Goal: Task Accomplishment & Management: Manage account settings

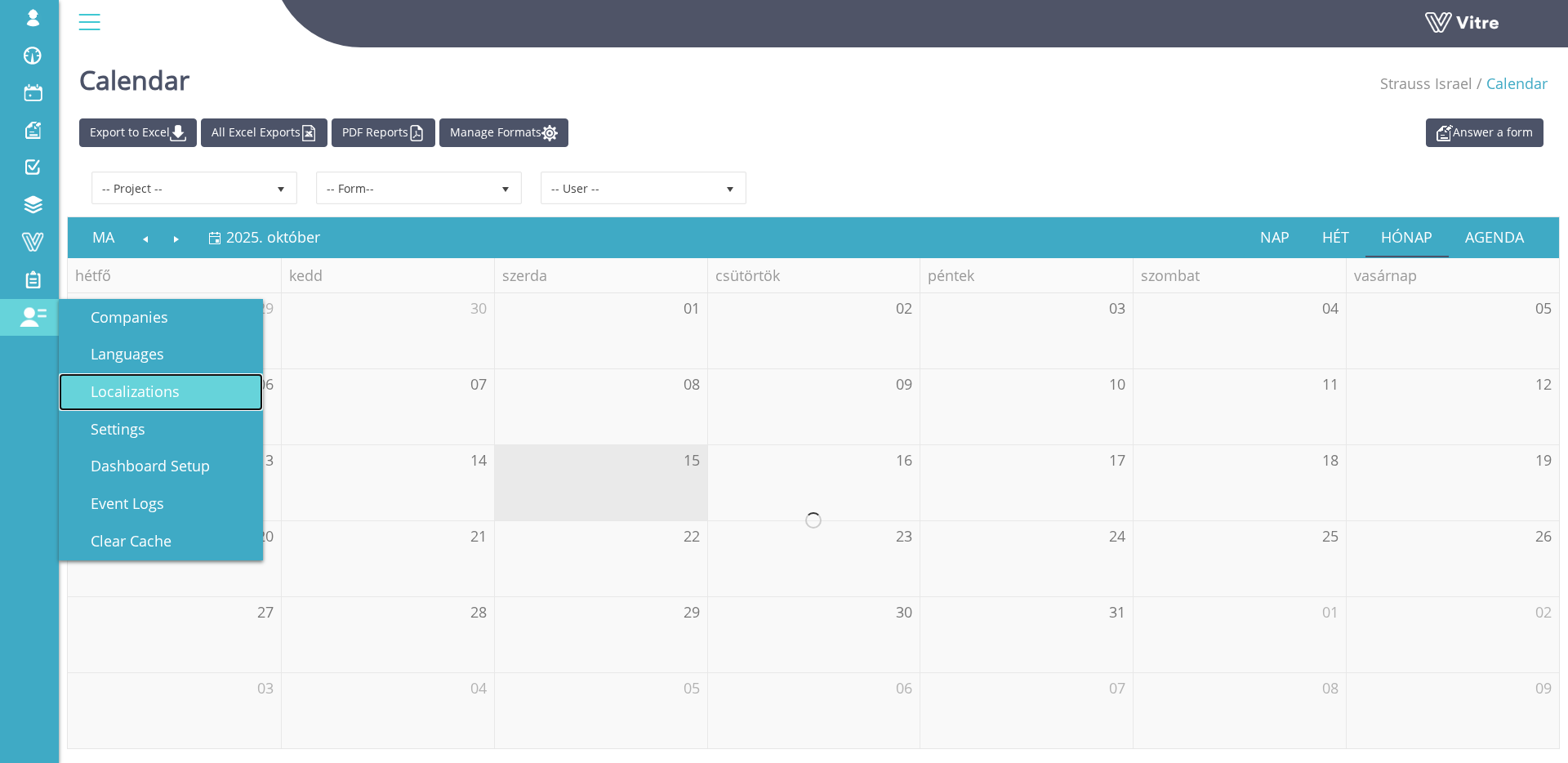
click at [156, 396] on span "Localizations" at bounding box center [126, 391] width 108 height 20
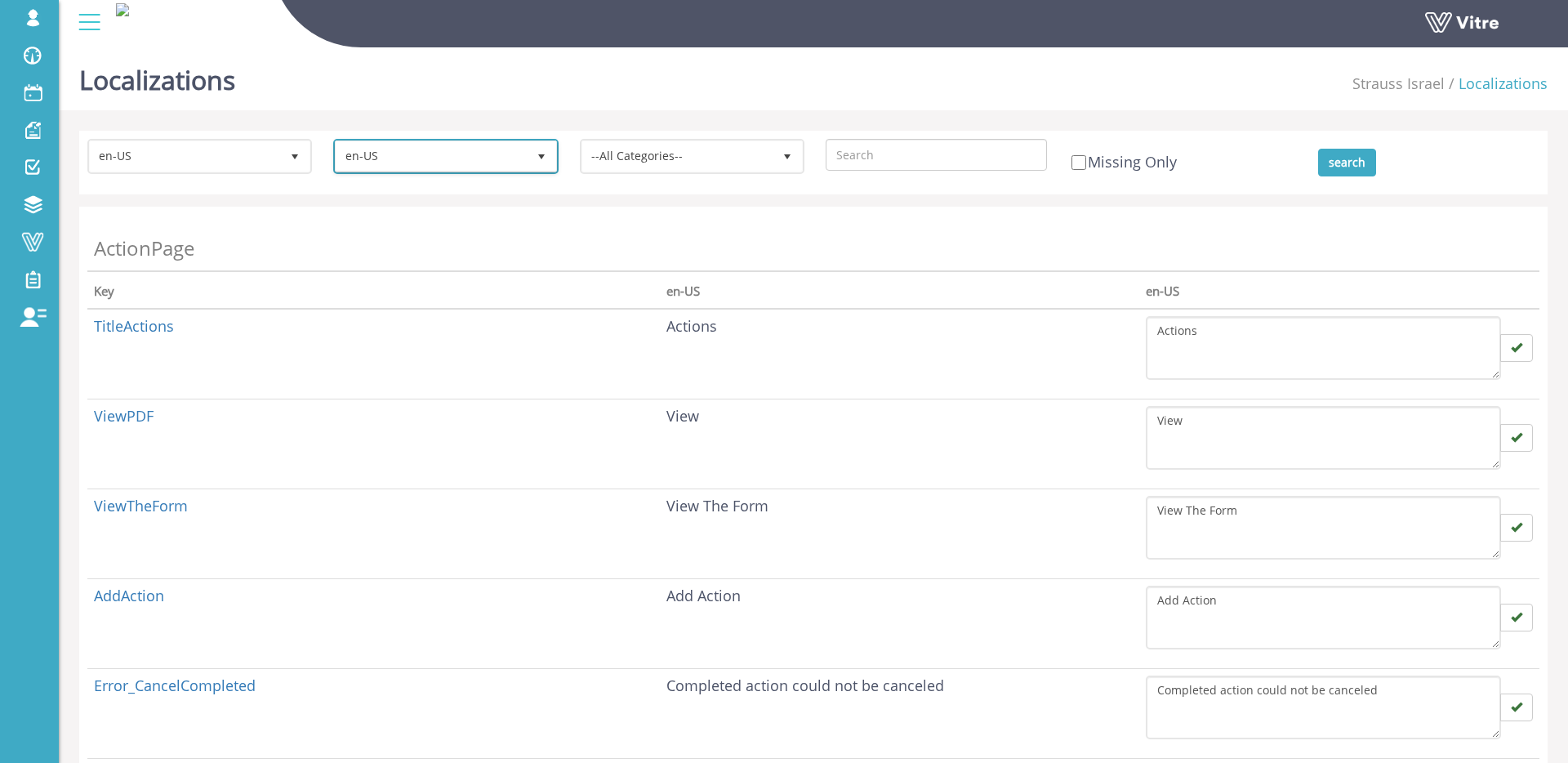
click at [412, 146] on span "en-US" at bounding box center [431, 156] width 190 height 29
click at [407, 230] on li "hu-HU" at bounding box center [443, 225] width 220 height 28
type input "hu"
click at [509, 109] on div "Localizations Strauss Israel Localizations" at bounding box center [813, 75] width 1509 height 70
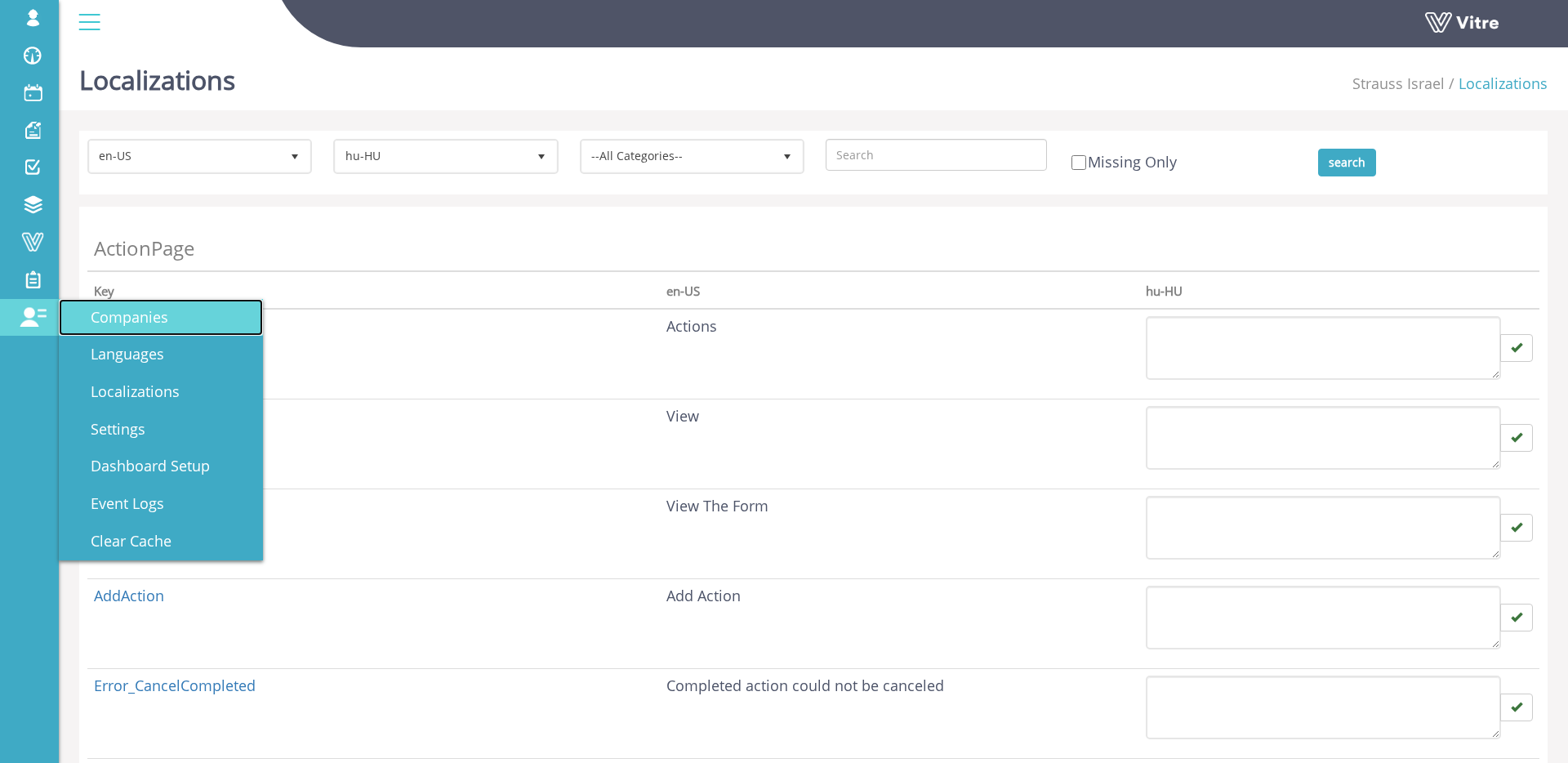
click at [144, 316] on span "Companies" at bounding box center [120, 317] width 97 height 20
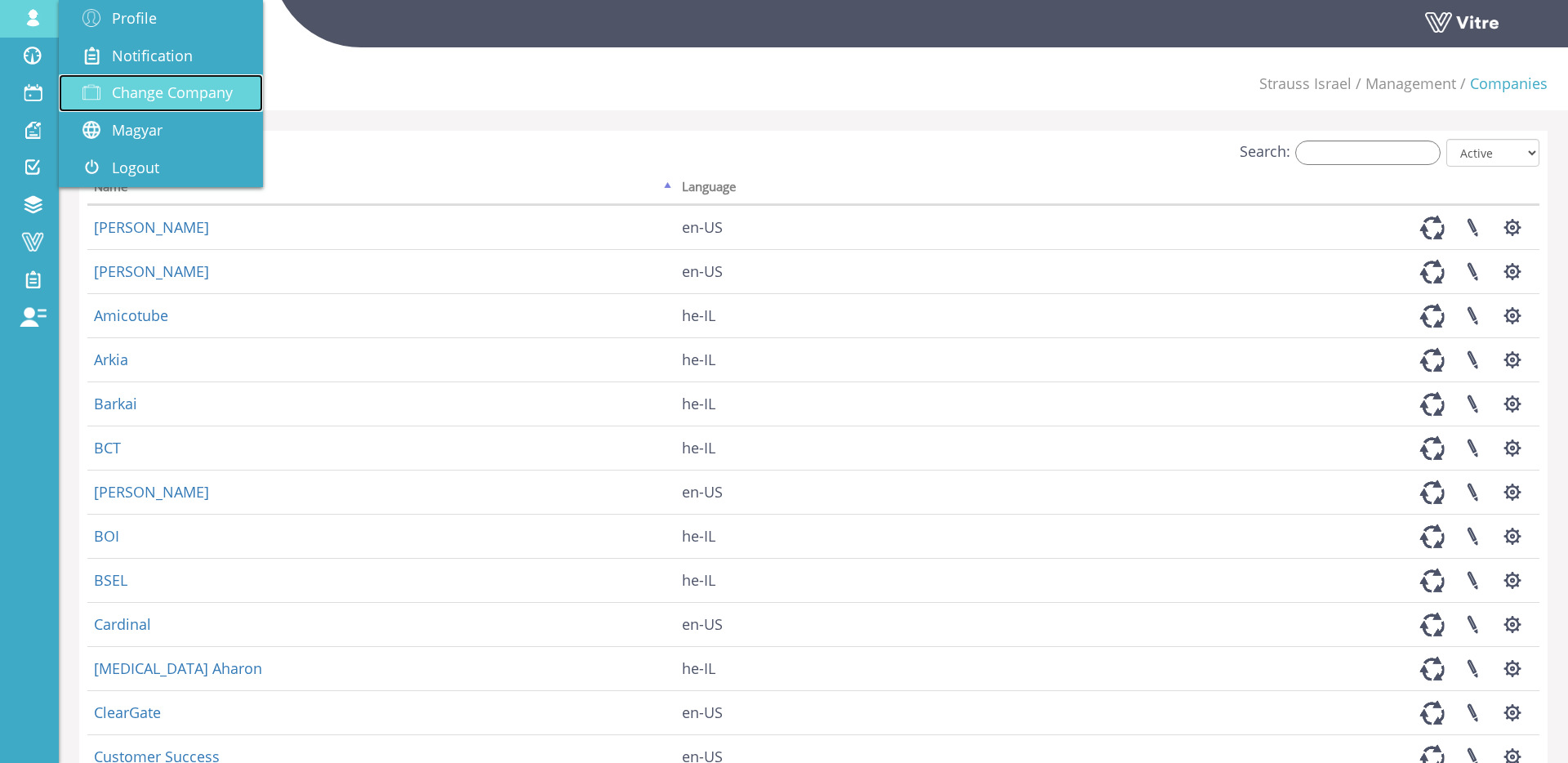
click at [132, 87] on span "Change Company" at bounding box center [172, 92] width 121 height 20
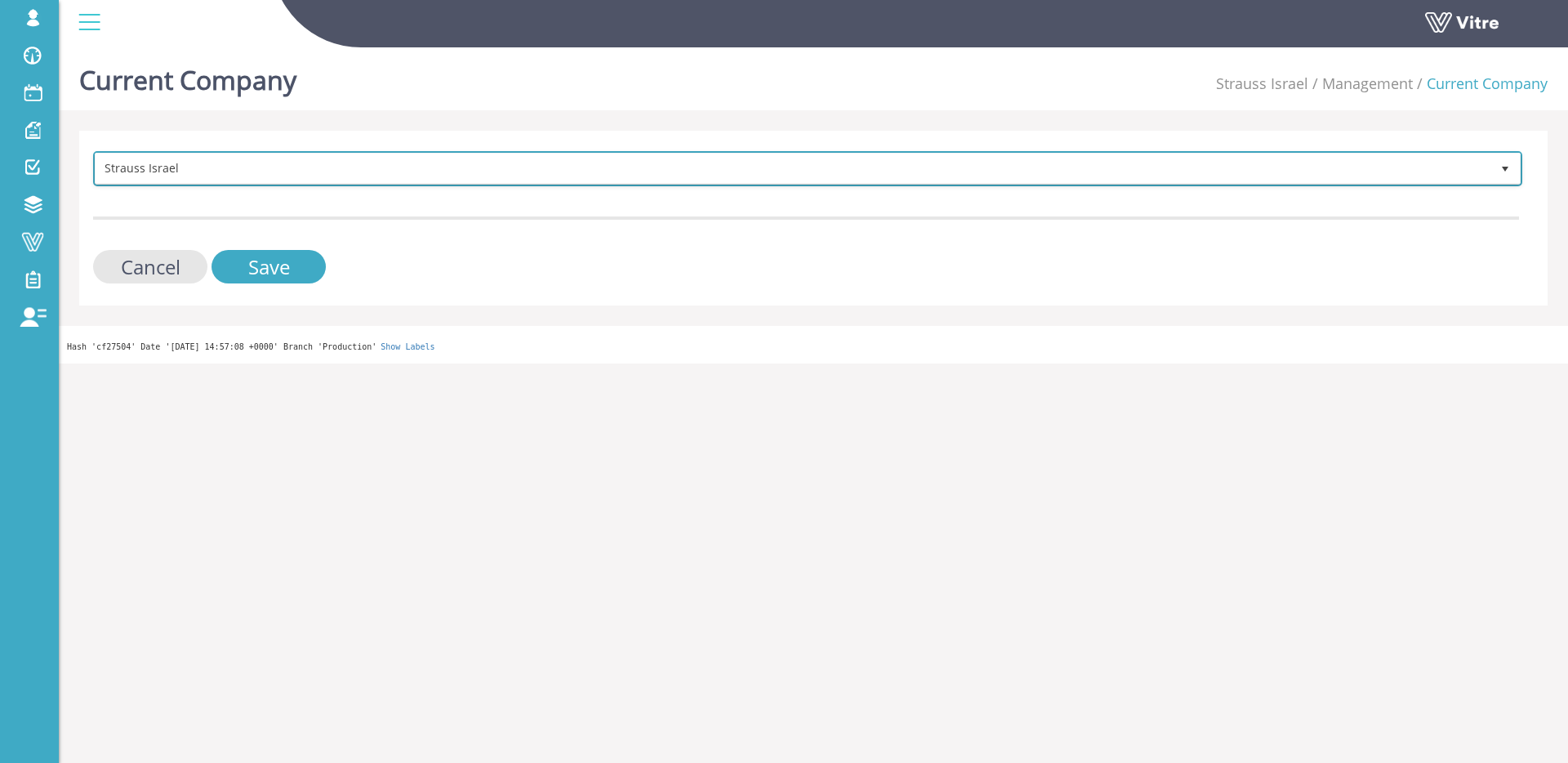
click at [201, 159] on span "Strauss Israel" at bounding box center [793, 168] width 1395 height 29
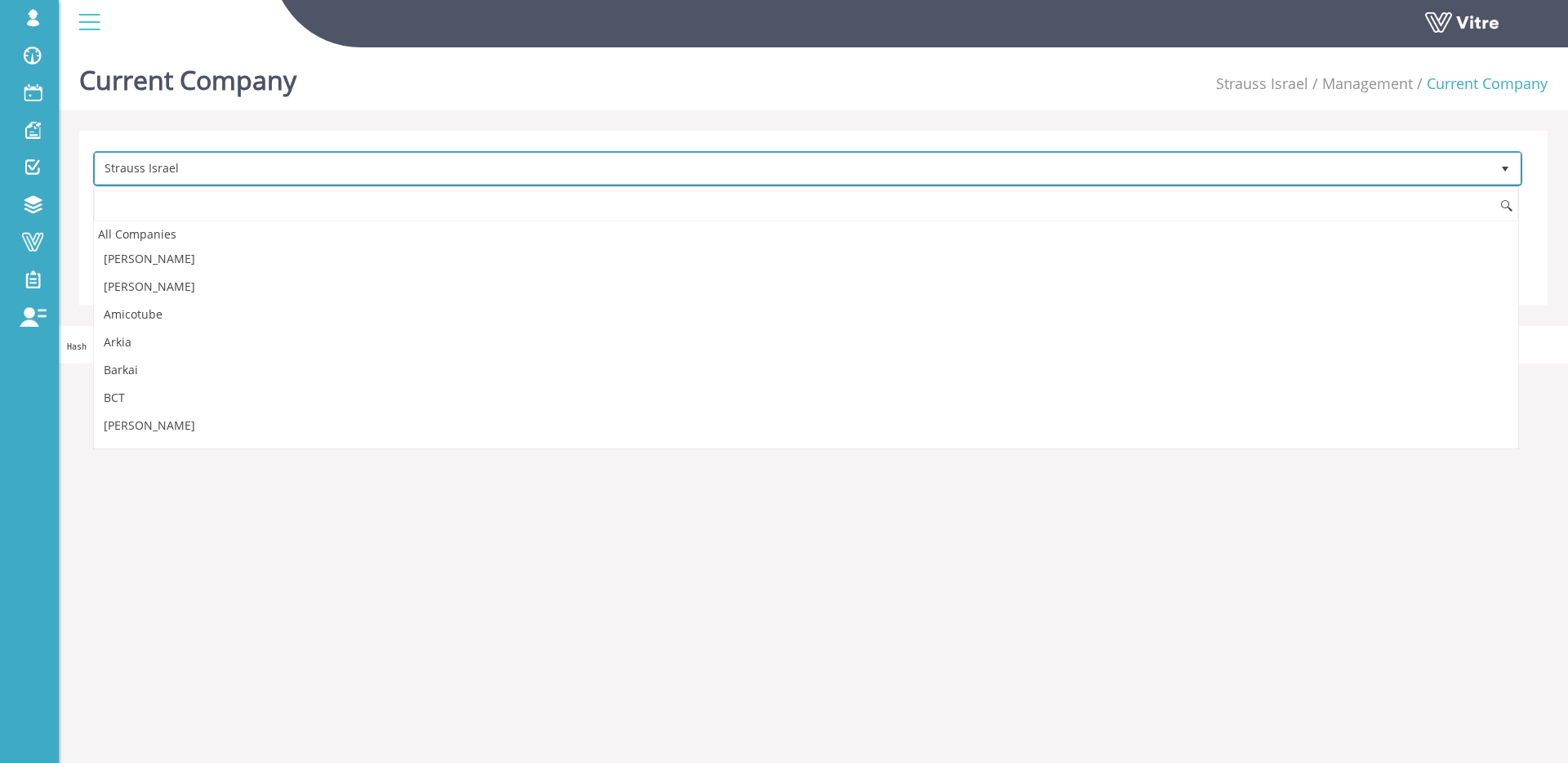
scroll to position [1966, 0]
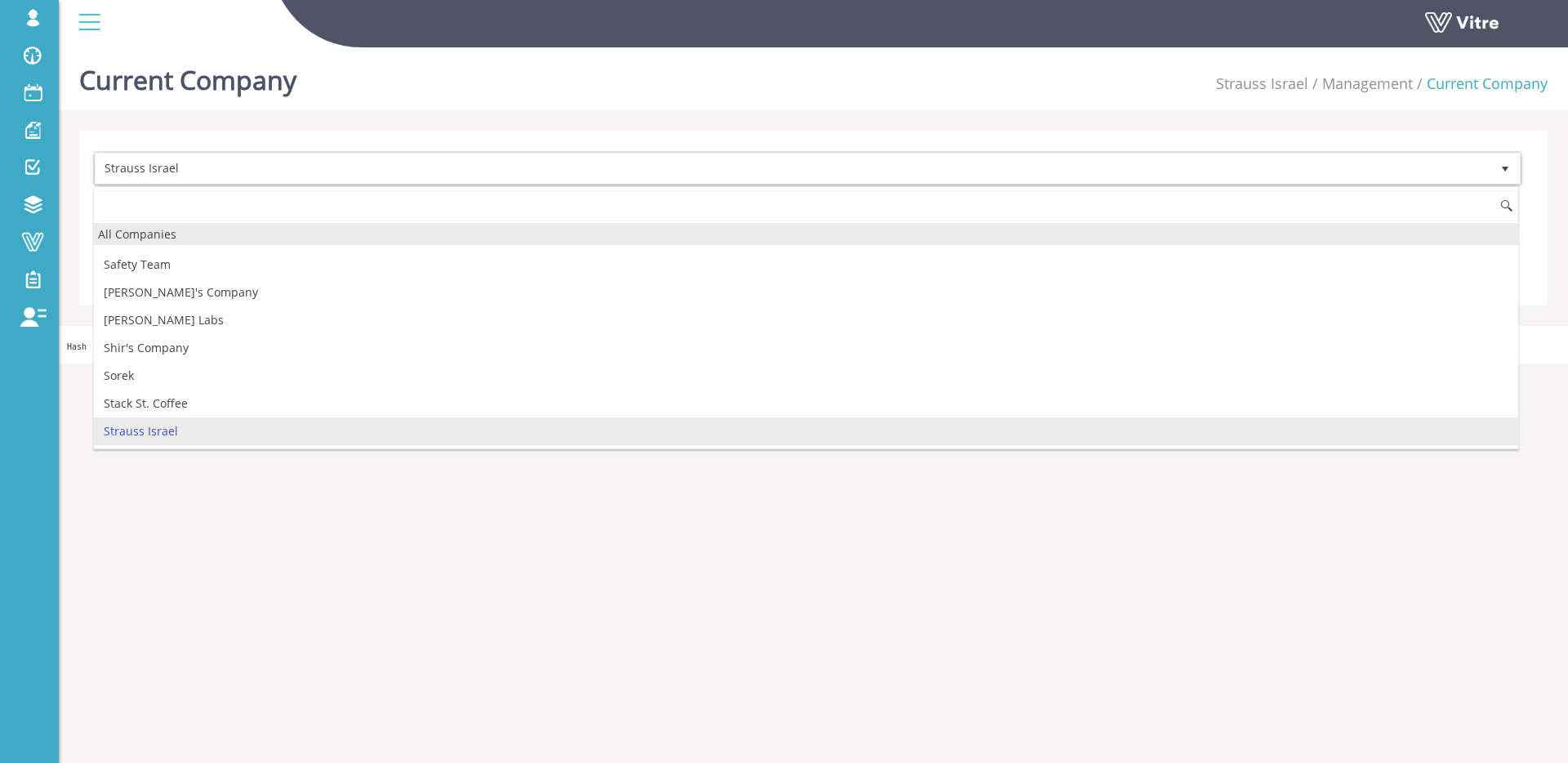
click at [174, 240] on div "All Companies" at bounding box center [806, 234] width 1424 height 22
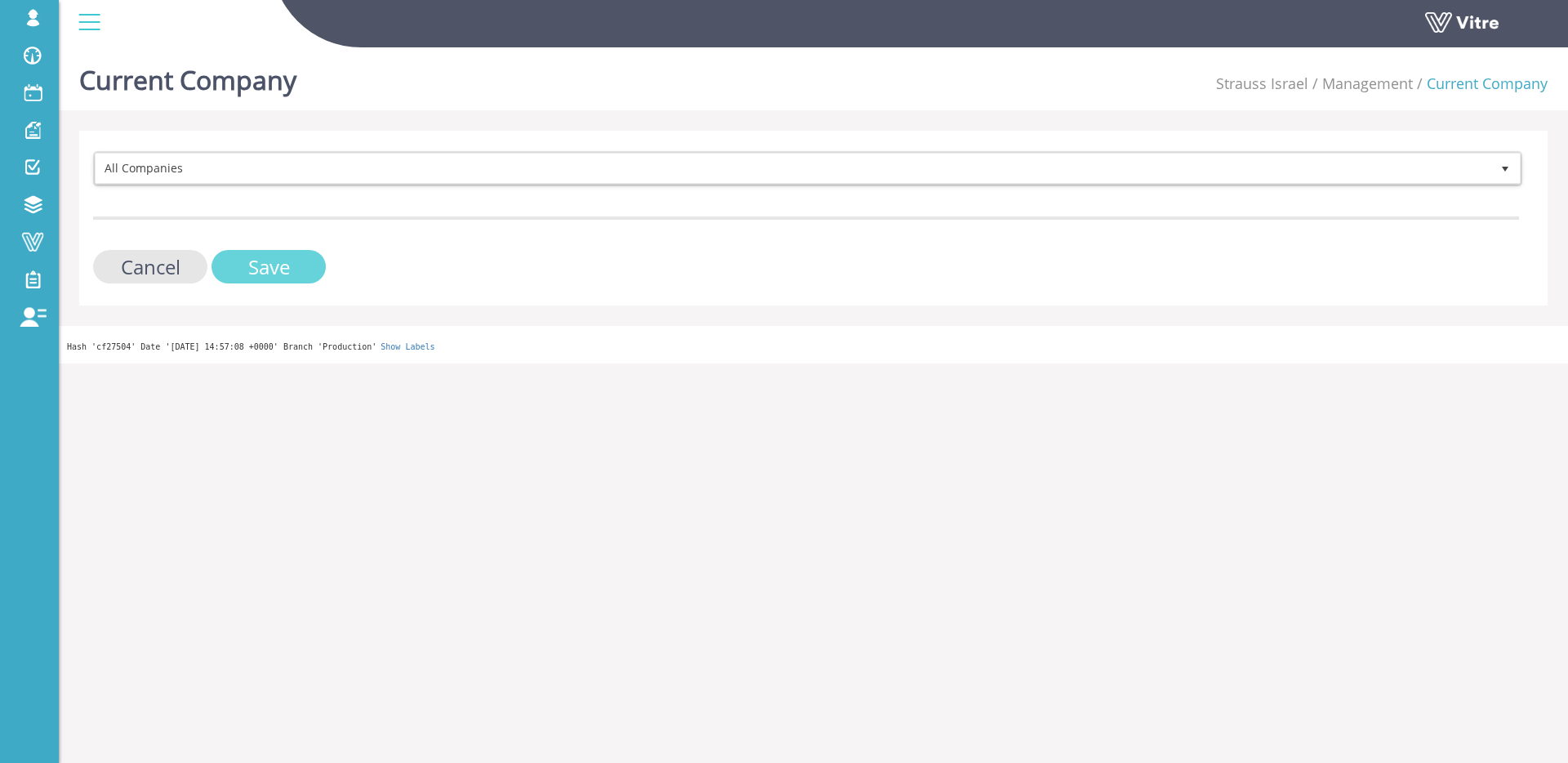
click at [263, 264] on input "Save" at bounding box center [269, 266] width 115 height 34
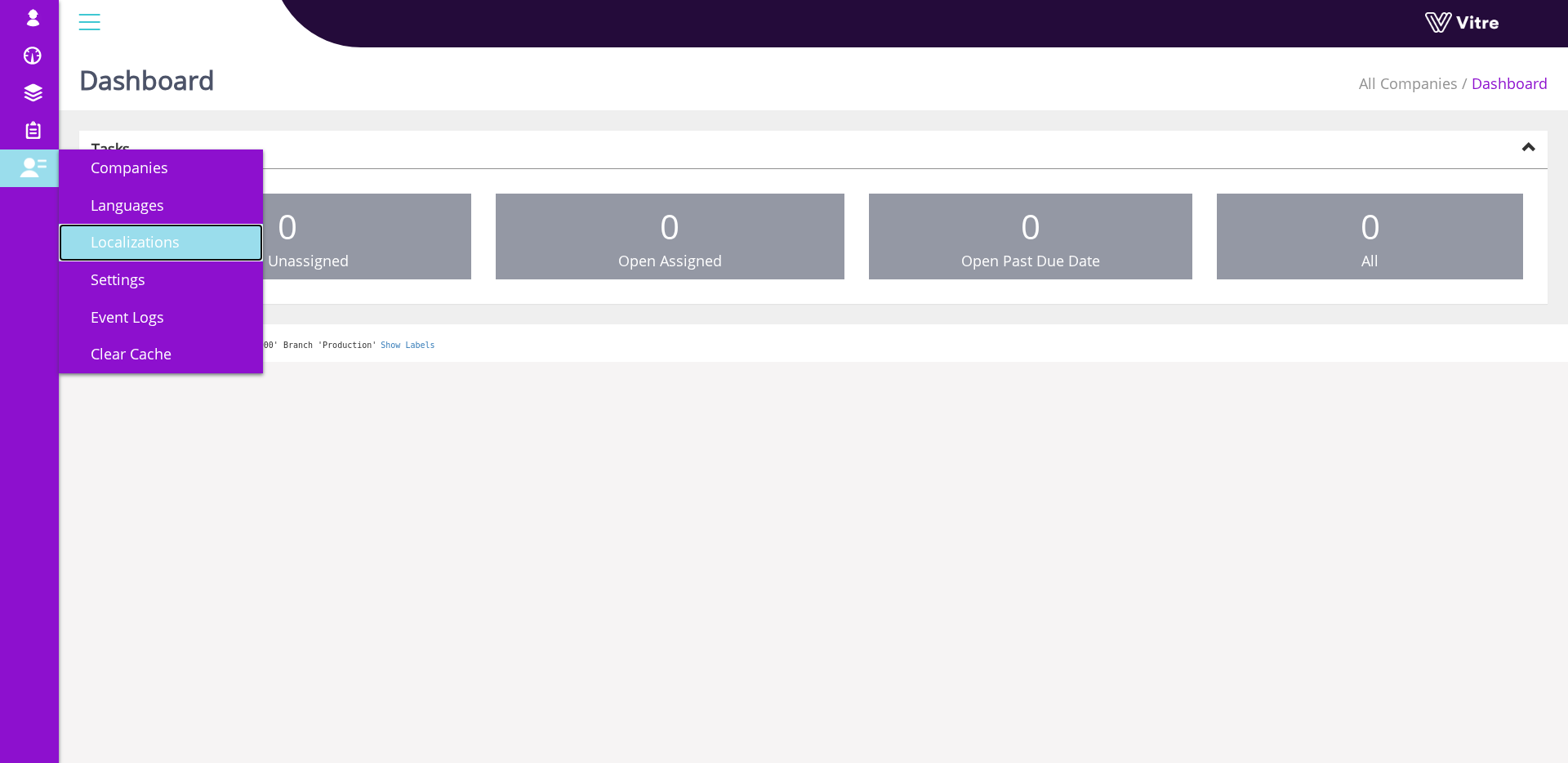
click at [154, 245] on span "Localizations" at bounding box center [126, 241] width 108 height 20
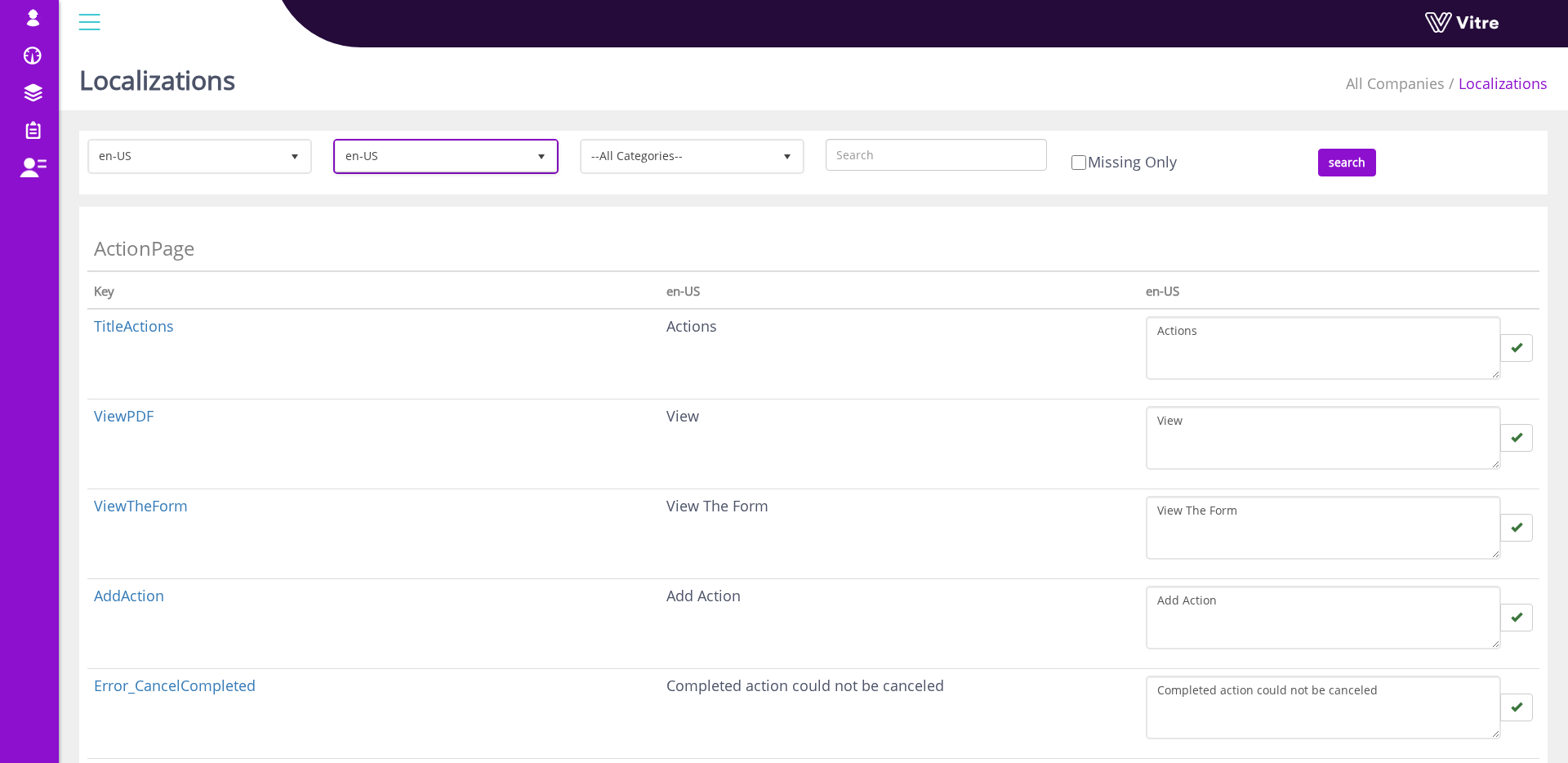
click at [480, 146] on span "en-US" at bounding box center [431, 156] width 190 height 29
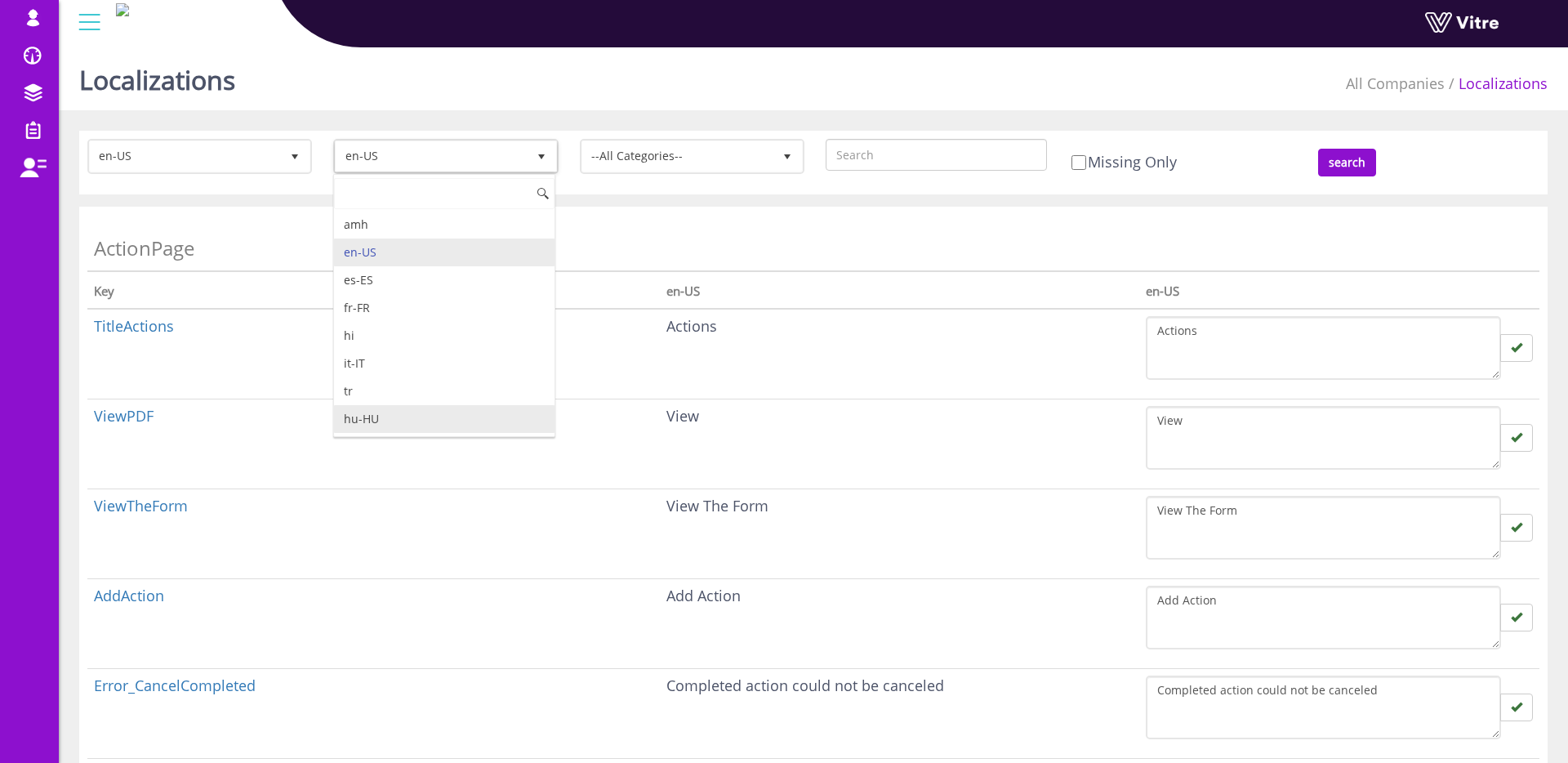
click at [394, 411] on li "hu-HU" at bounding box center [443, 419] width 220 height 28
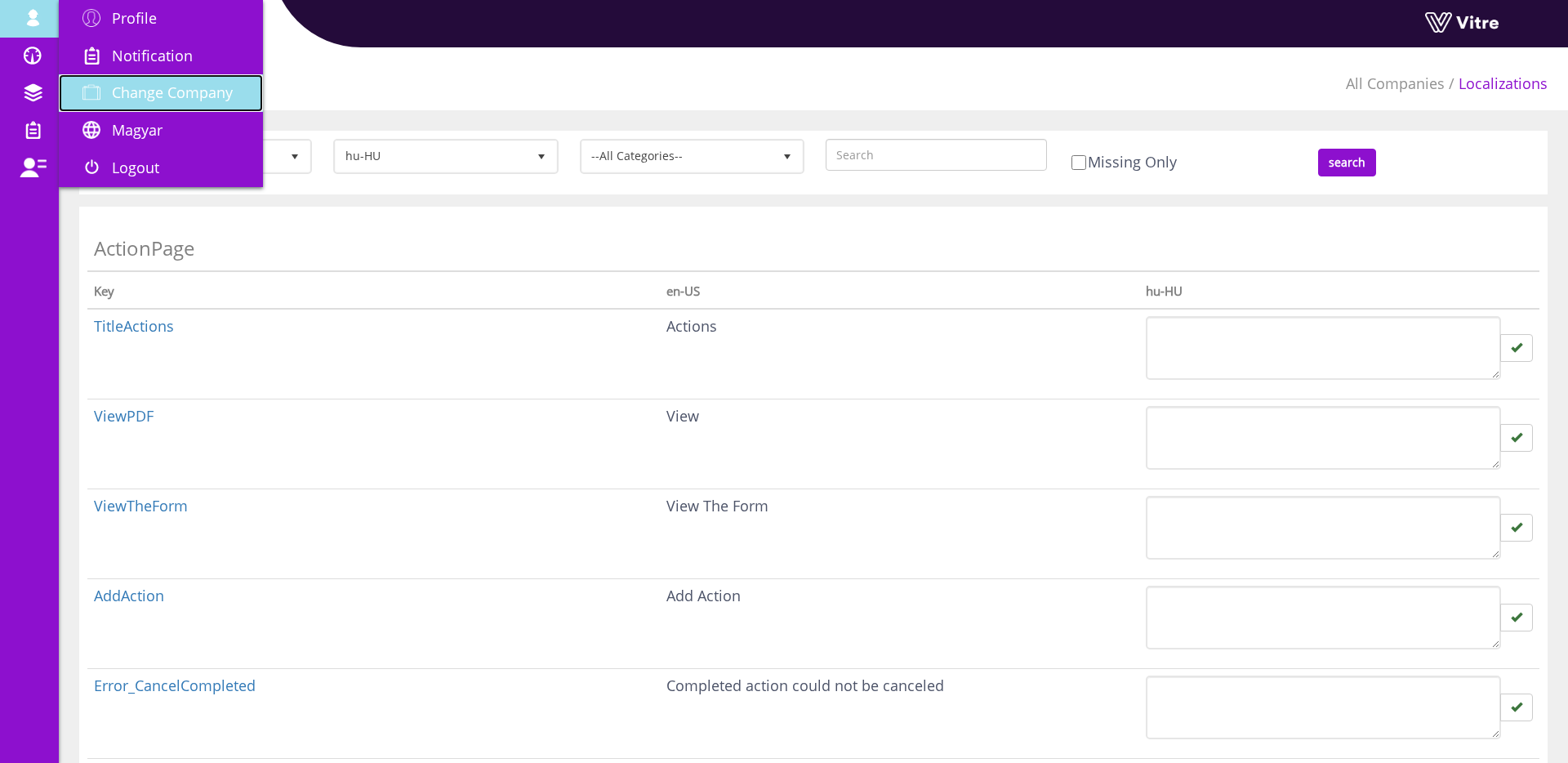
click at [125, 94] on span "Change Company" at bounding box center [172, 92] width 121 height 20
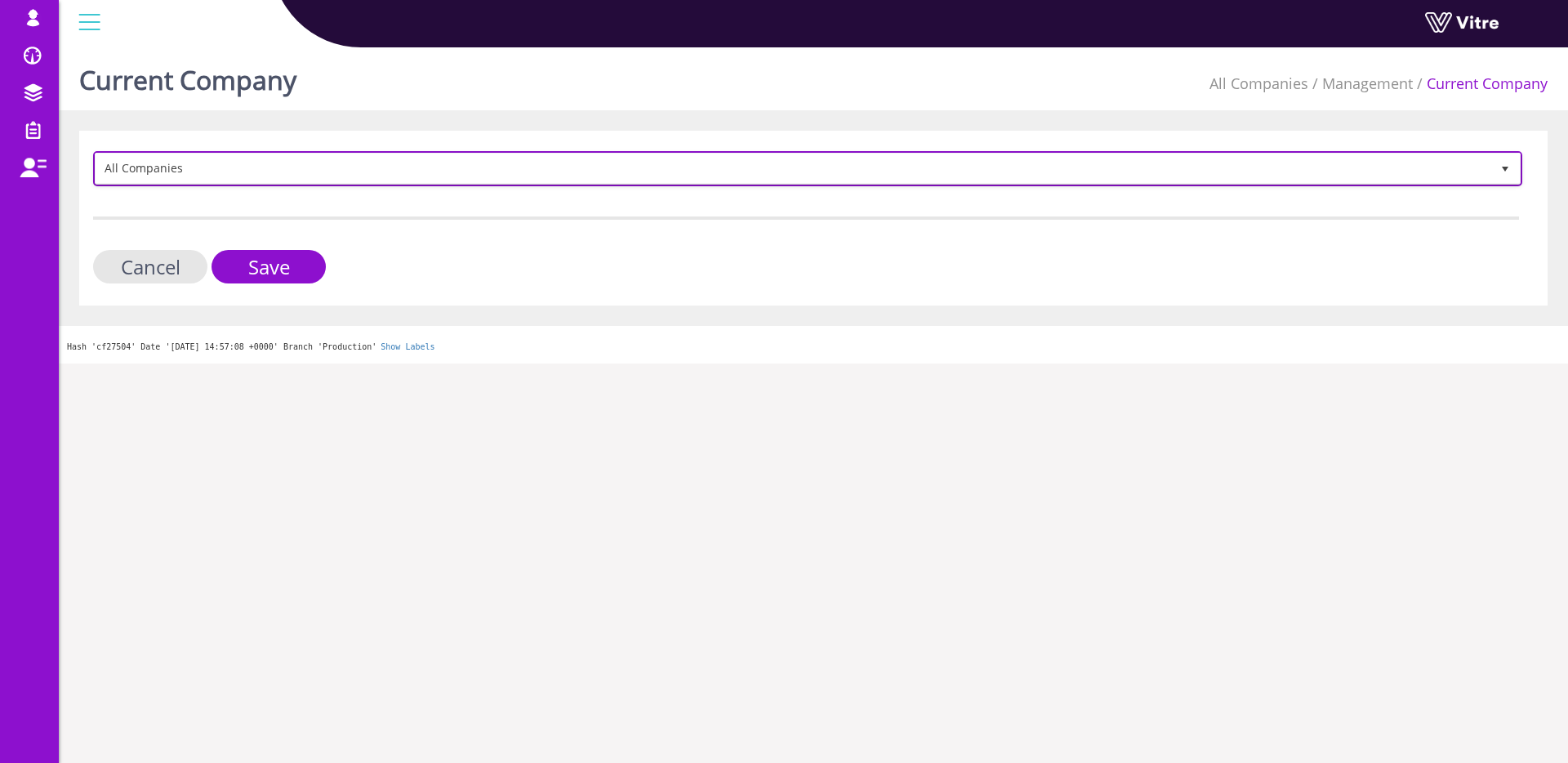
click at [367, 167] on span "All Companies" at bounding box center [793, 168] width 1395 height 29
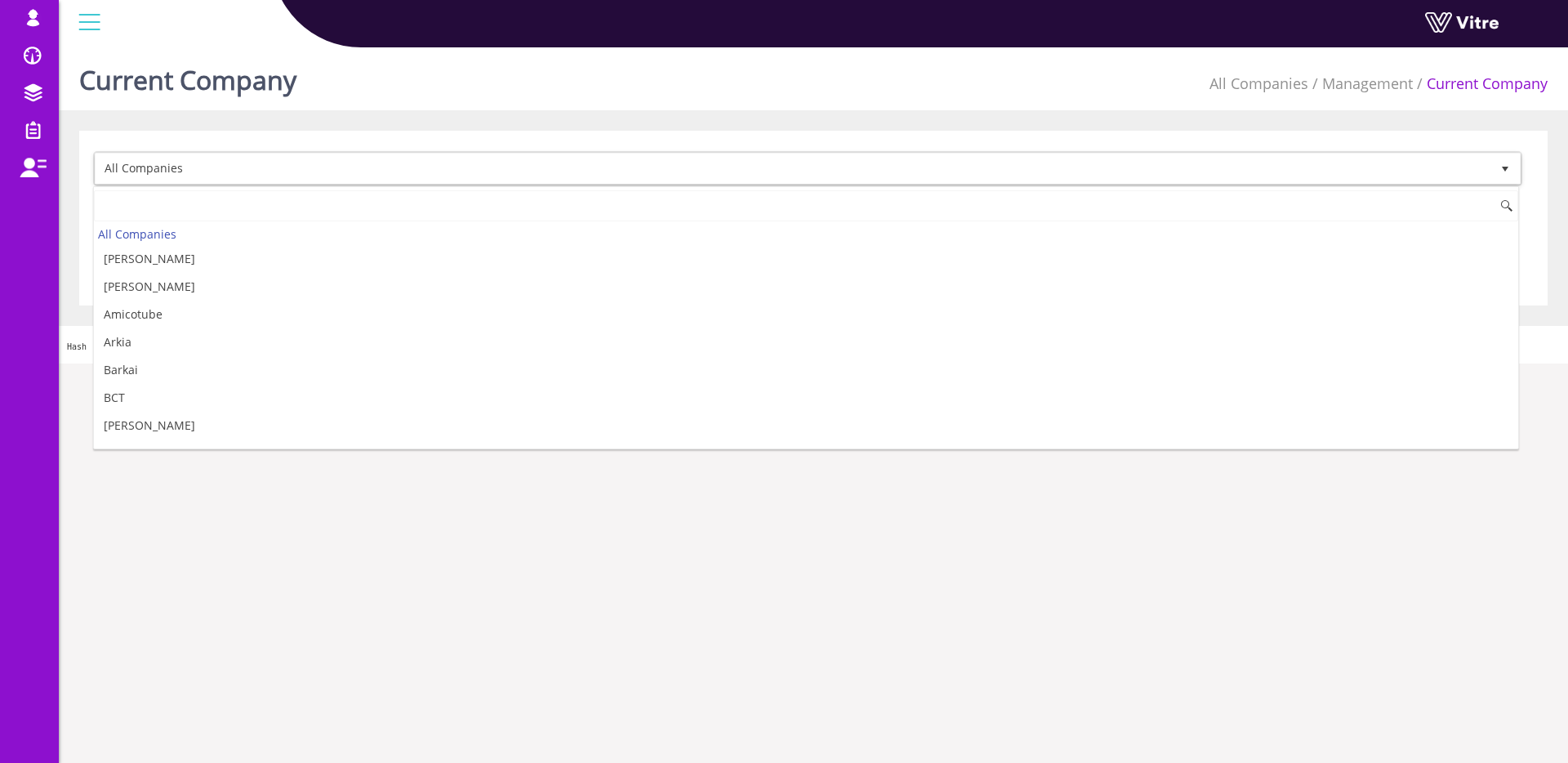
type input "b"
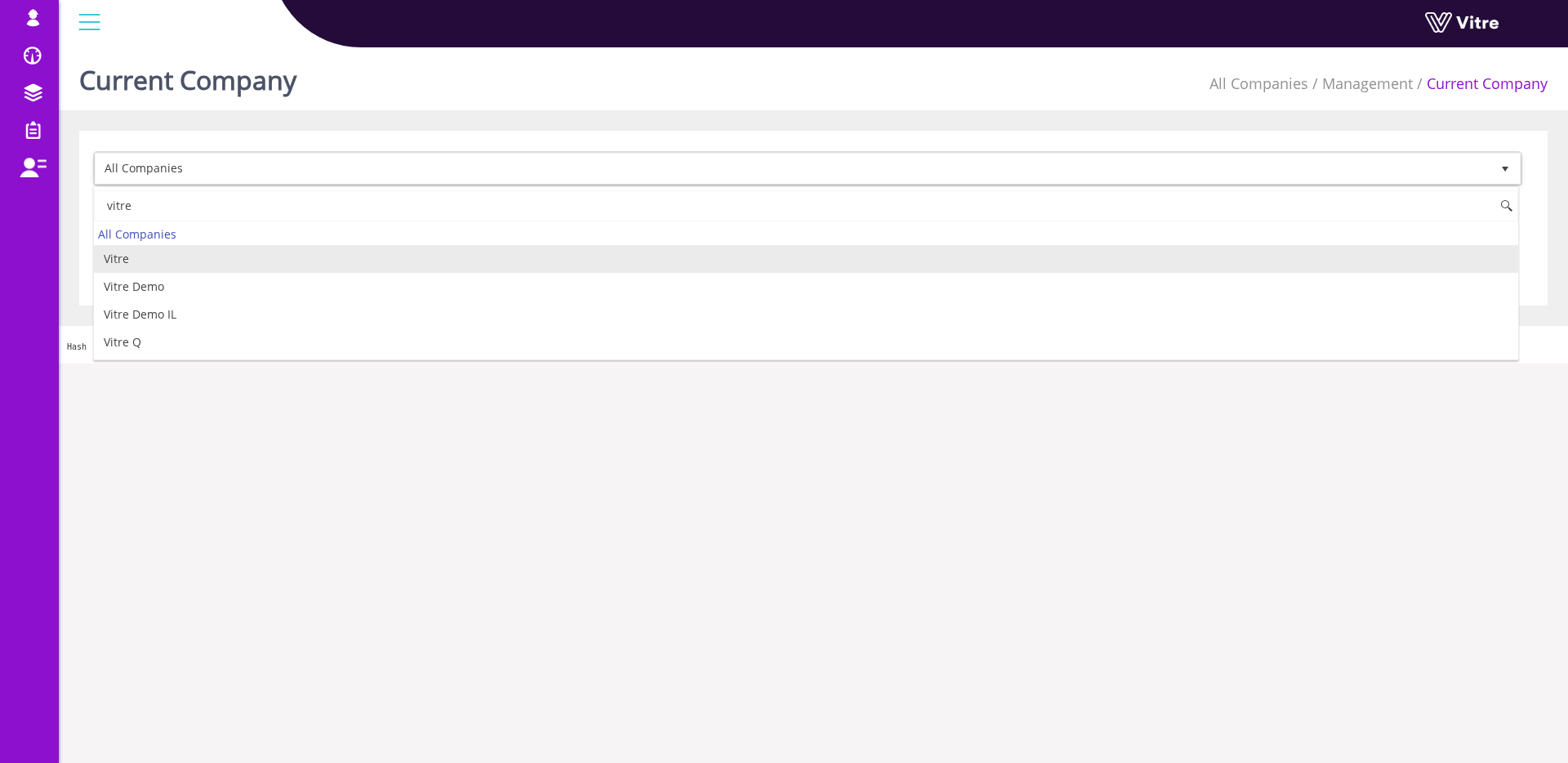
click at [153, 263] on li "Vitre" at bounding box center [806, 259] width 1424 height 28
type input "vitre"
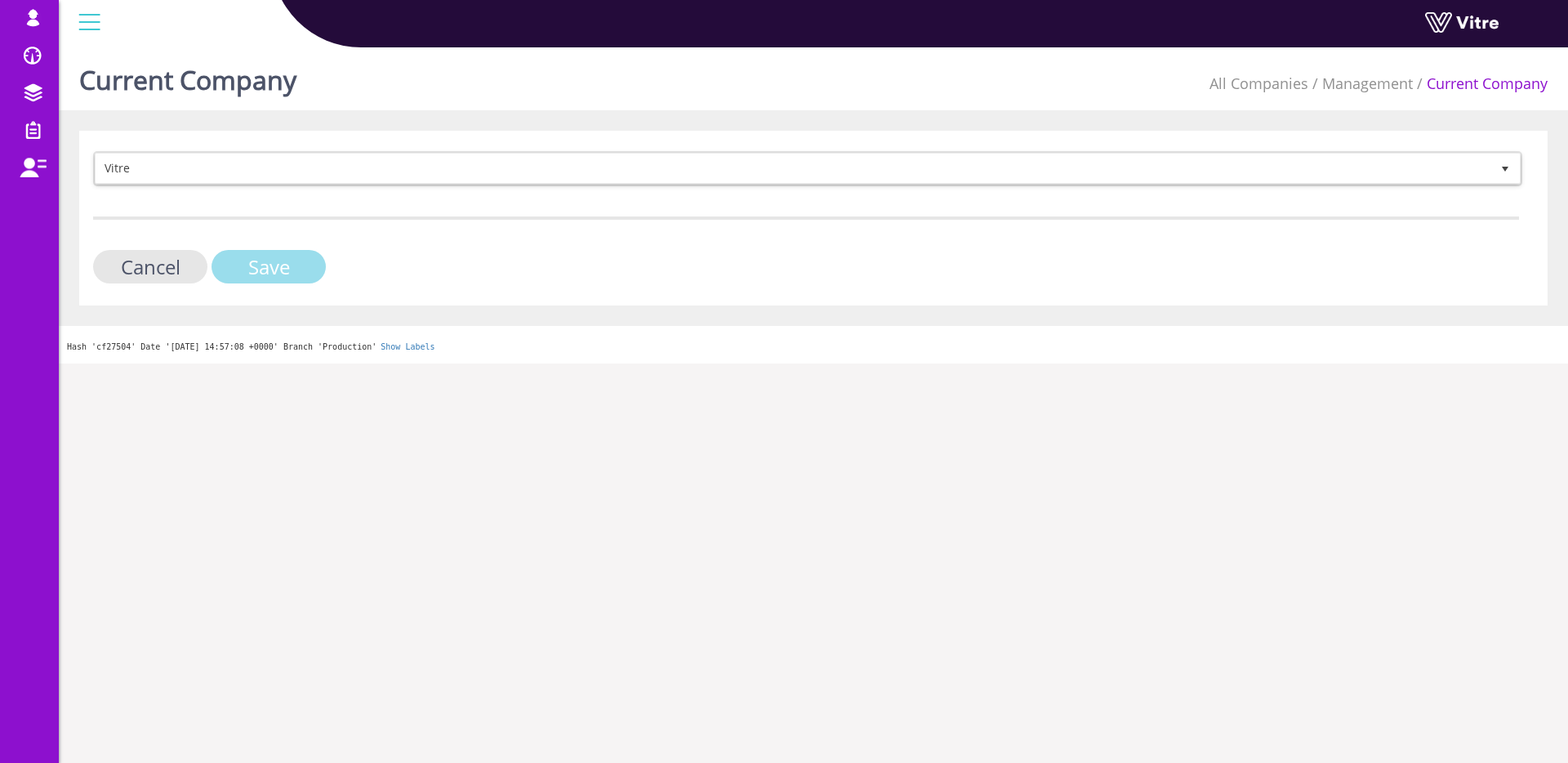
click at [234, 261] on input "Save" at bounding box center [269, 266] width 115 height 34
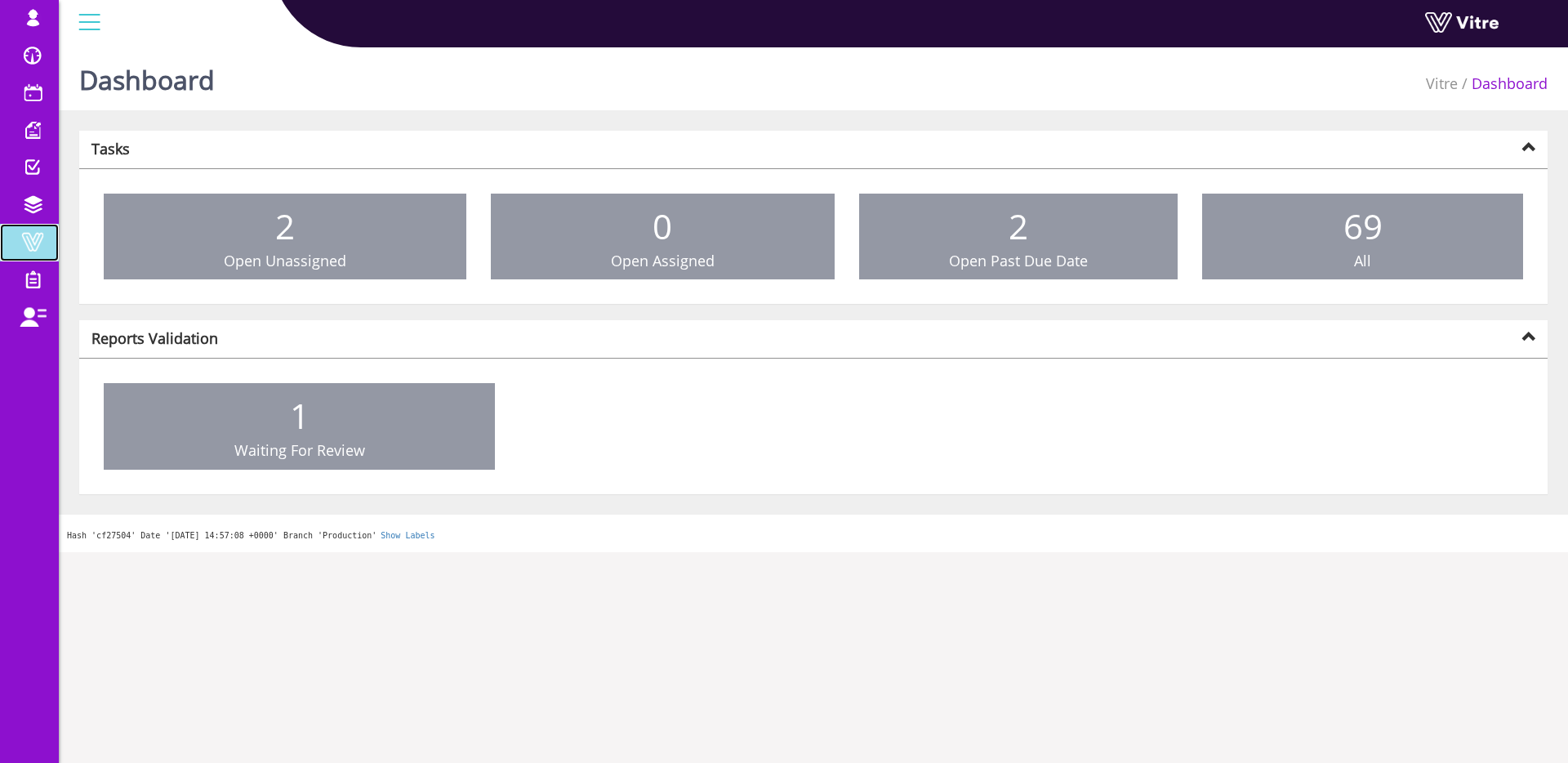
click at [44, 246] on span at bounding box center [32, 241] width 40 height 20
